Goal: Entertainment & Leisure: Consume media (video, audio)

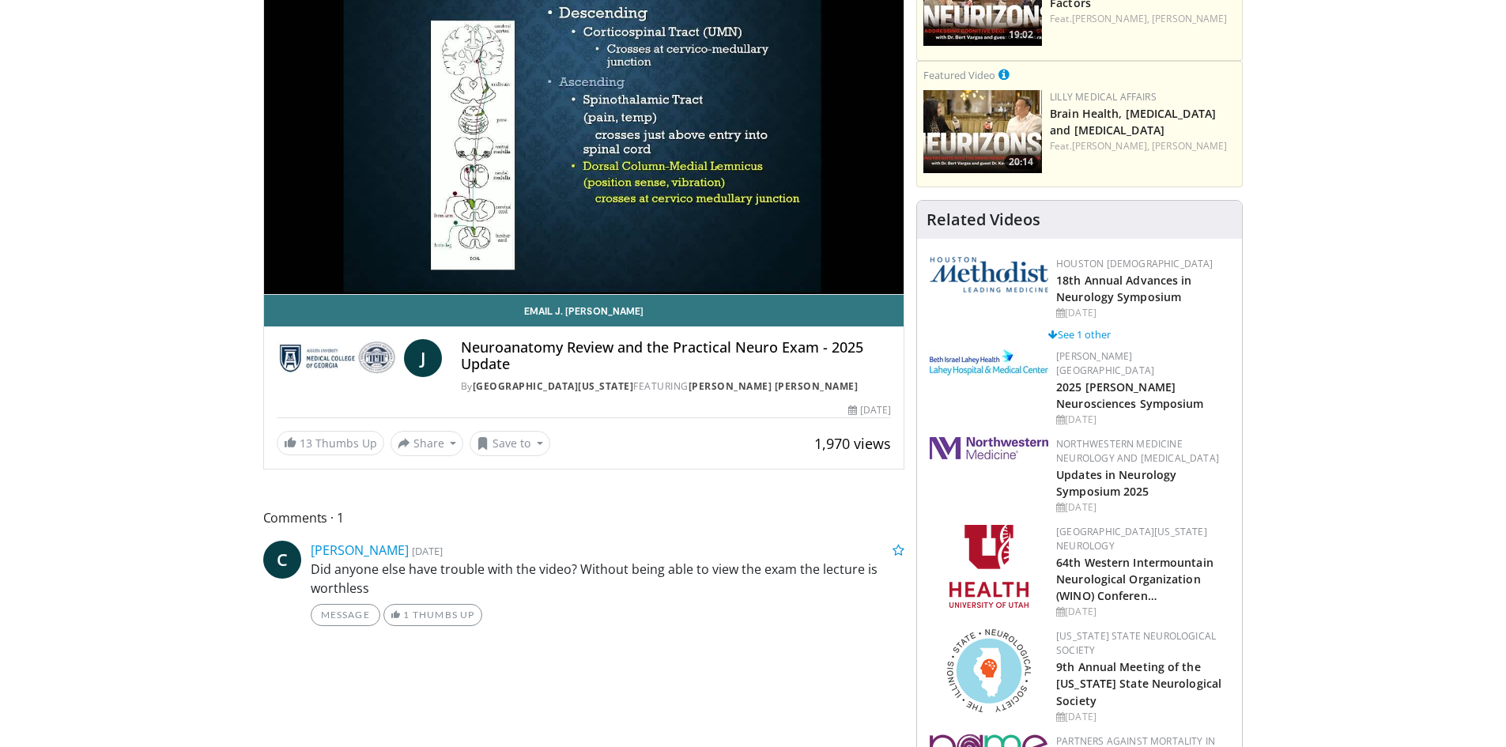
scroll to position [316, 0]
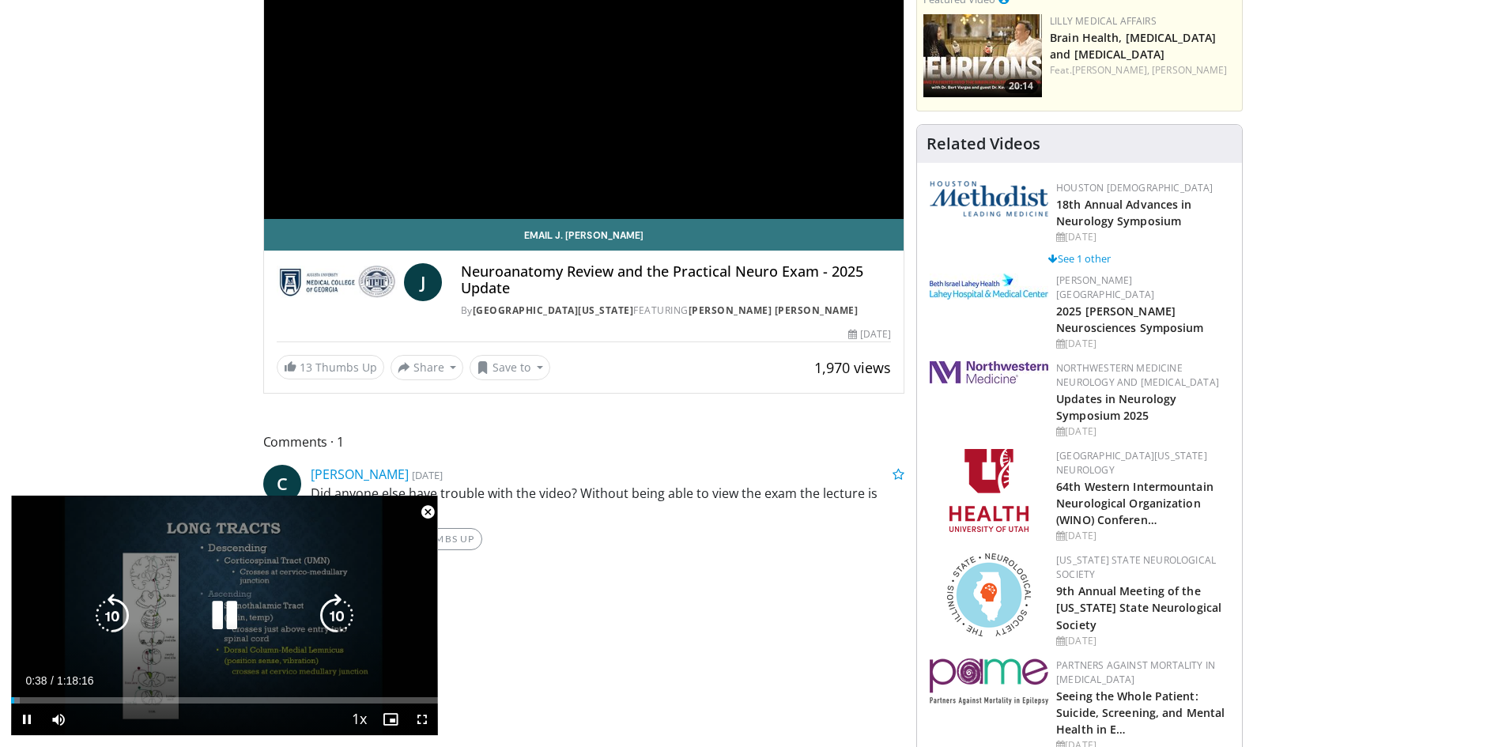
click at [352, 514] on div "10 seconds Tap to unmute" at bounding box center [224, 616] width 427 height 240
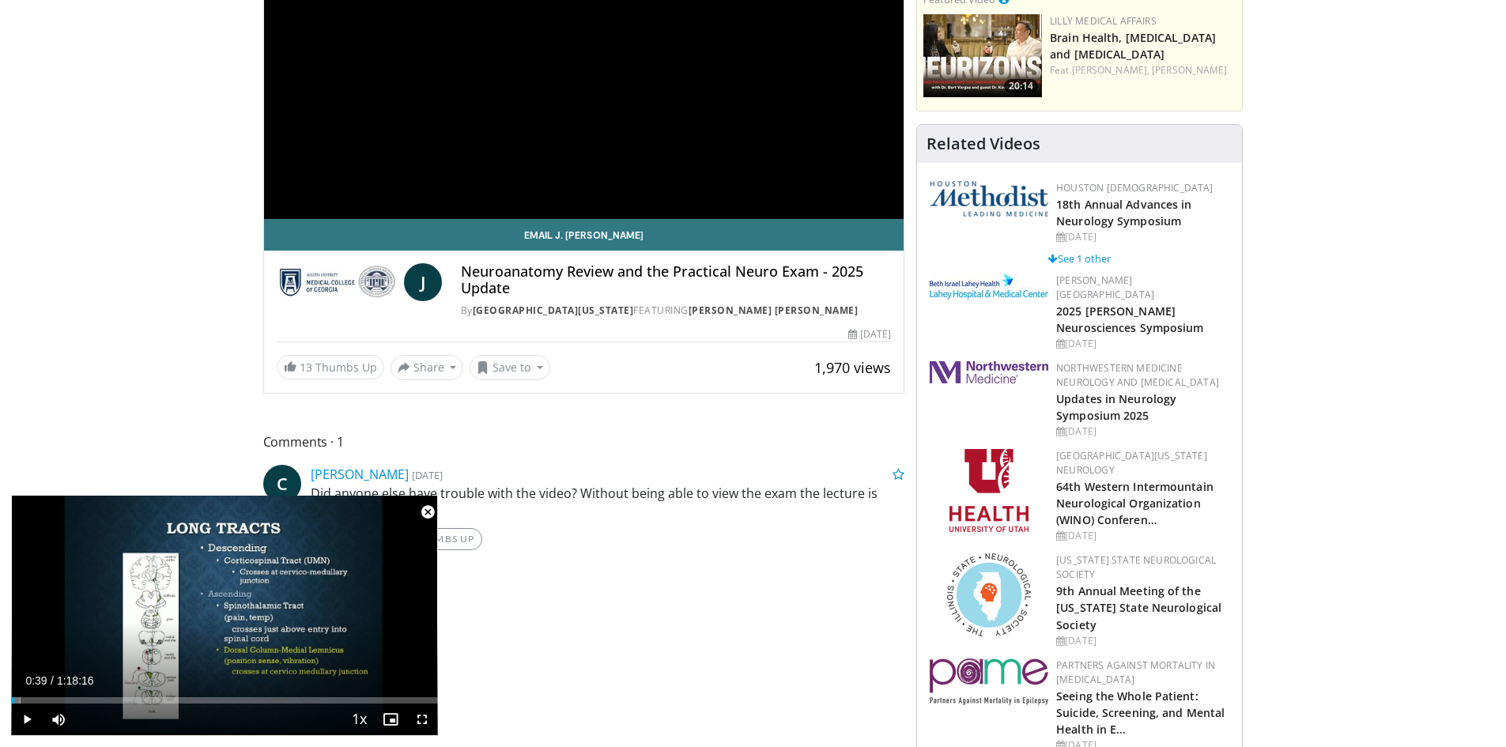
click at [427, 515] on span "Video Player" at bounding box center [428, 513] width 32 height 32
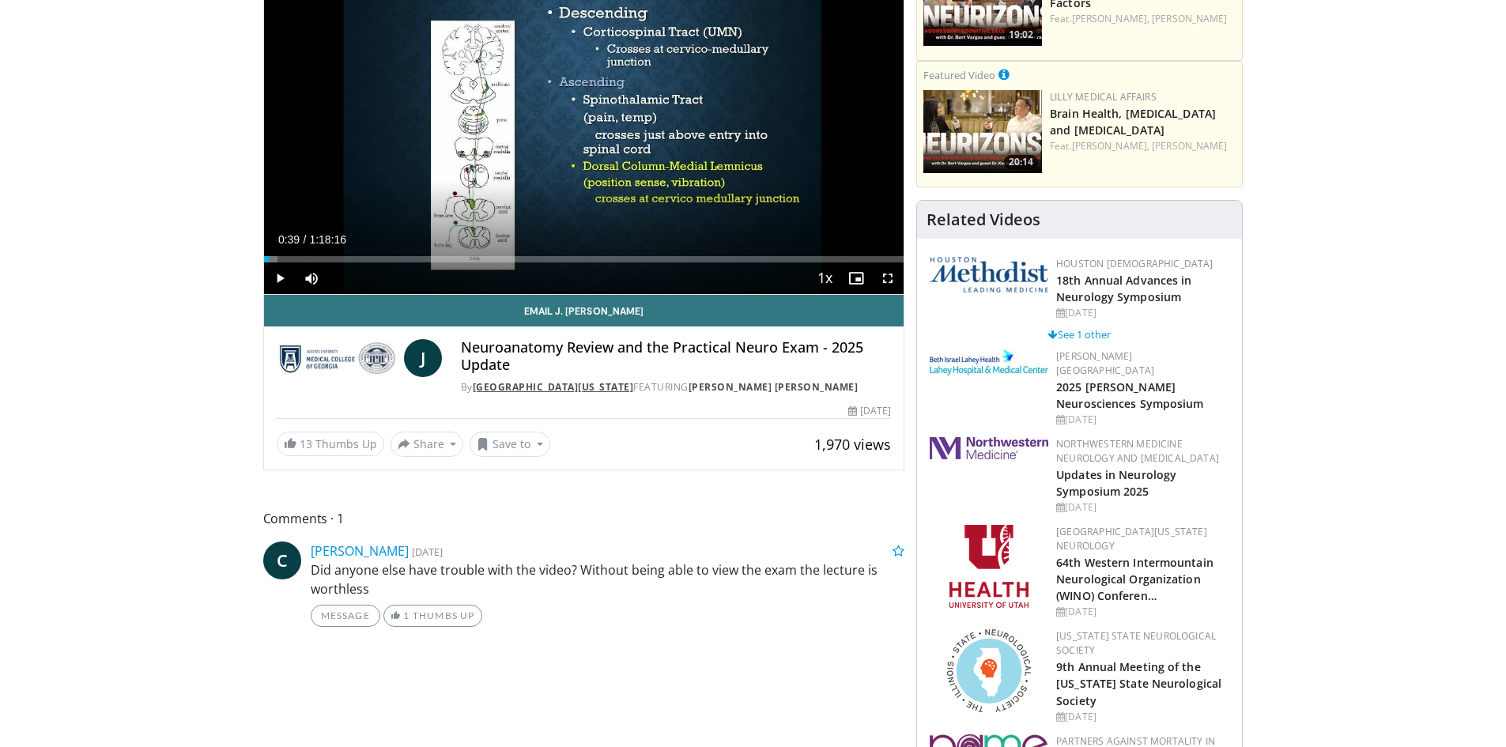
scroll to position [0, 0]
